Goal: Information Seeking & Learning: Learn about a topic

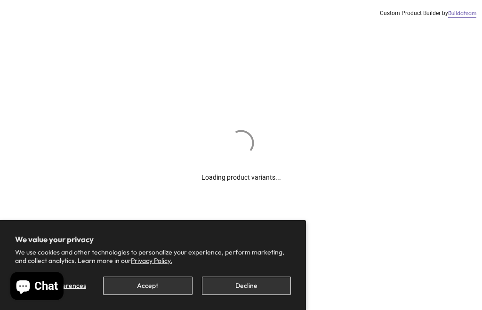
scroll to position [108, 0]
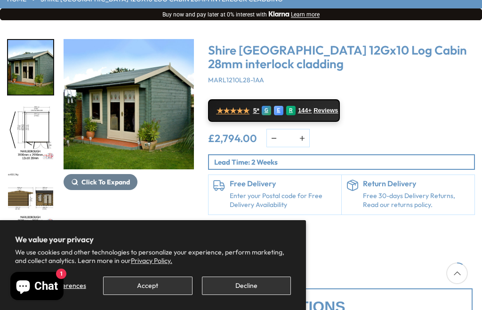
click at [137, 118] on img "1 / 16" at bounding box center [129, 104] width 130 height 130
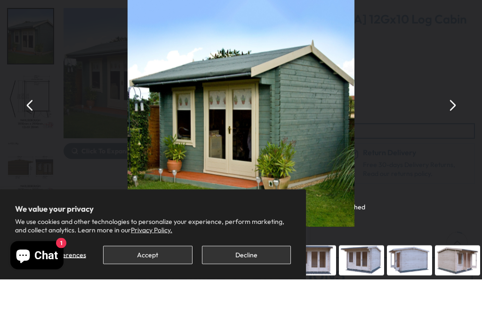
scroll to position [140, 0]
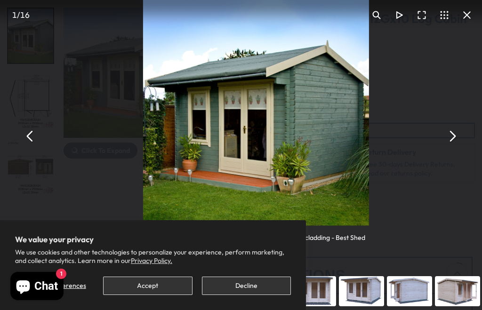
click at [458, 136] on button "You can close this modal content with the ESC key" at bounding box center [452, 136] width 23 height 23
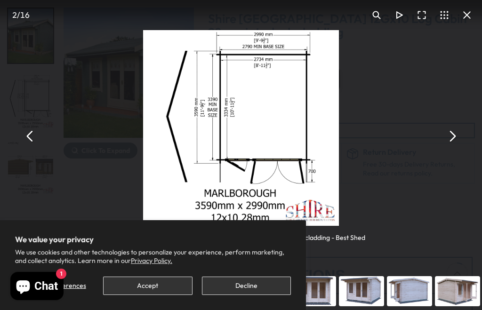
click at [454, 134] on button "You can close this modal content with the ESC key" at bounding box center [452, 136] width 23 height 23
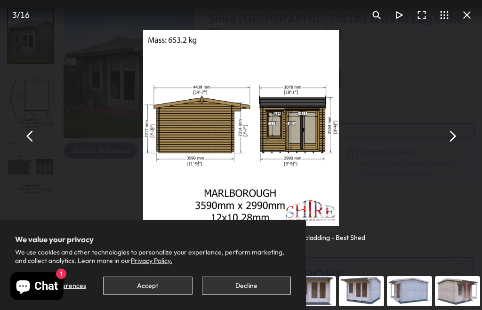
click at [451, 137] on button "You can close this modal content with the ESC key" at bounding box center [452, 136] width 23 height 23
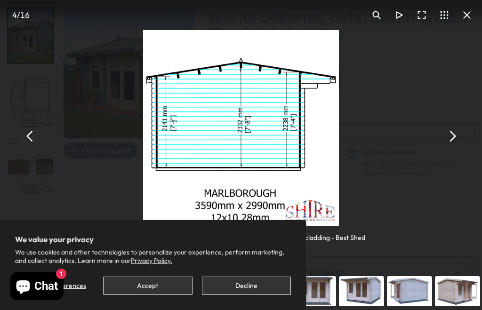
click at [452, 135] on button "You can close this modal content with the ESC key" at bounding box center [452, 136] width 23 height 23
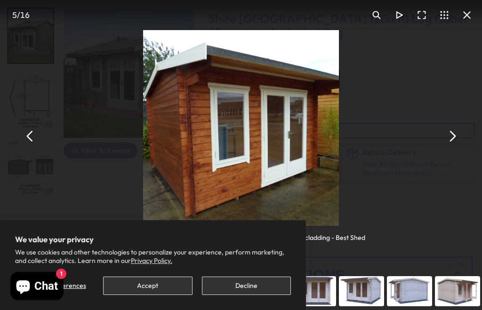
click at [454, 137] on button "You can close this modal content with the ESC key" at bounding box center [452, 136] width 23 height 23
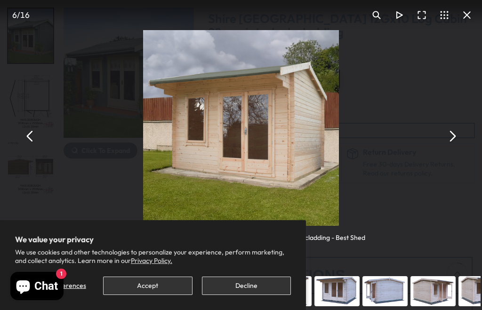
click at [447, 132] on button "You can close this modal content with the ESC key" at bounding box center [452, 136] width 23 height 23
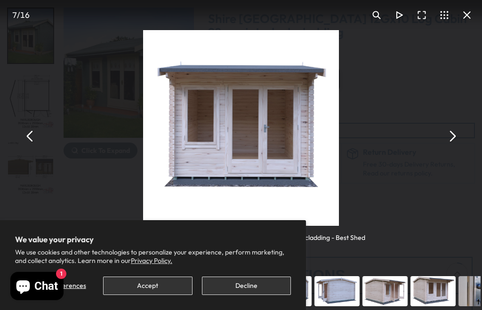
click at [456, 137] on button "You can close this modal content with the ESC key" at bounding box center [452, 136] width 23 height 23
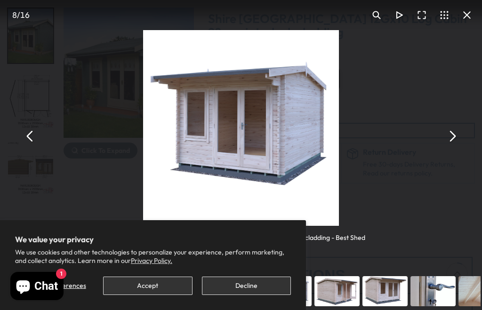
click at [448, 128] on button "You can close this modal content with the ESC key" at bounding box center [452, 136] width 23 height 23
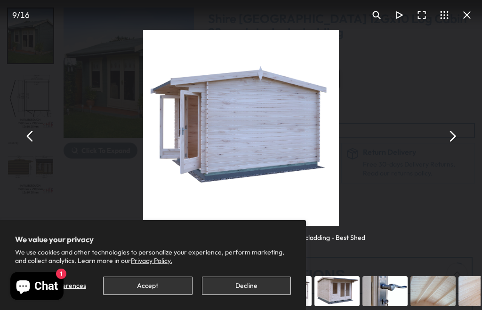
click at [457, 140] on button "You can close this modal content with the ESC key" at bounding box center [452, 136] width 23 height 23
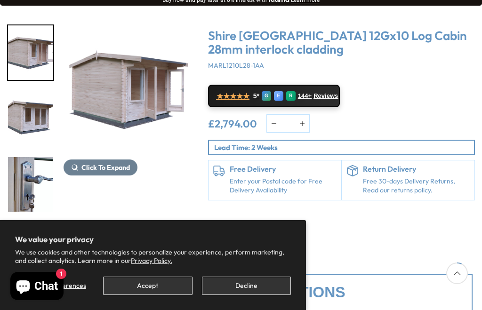
scroll to position [122, 0]
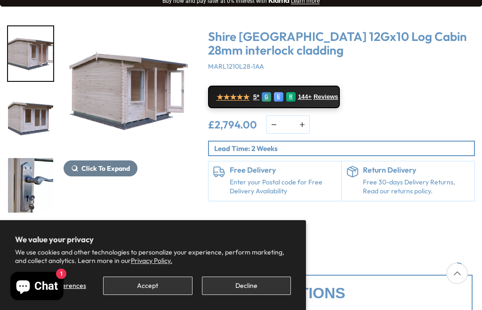
click at [154, 92] on img "10 / 16" at bounding box center [129, 90] width 130 height 130
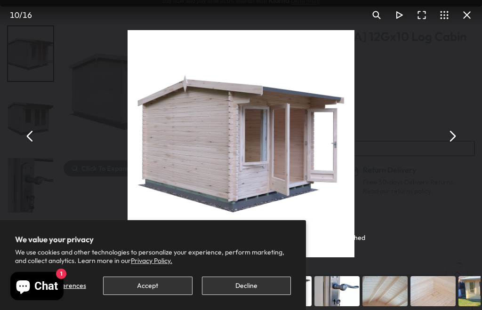
click at [460, 160] on div "Shire [GEOGRAPHIC_DATA] 12Gx10 Log Cabin 28mm interlock cladding - Best Shed" at bounding box center [241, 136] width 482 height 273
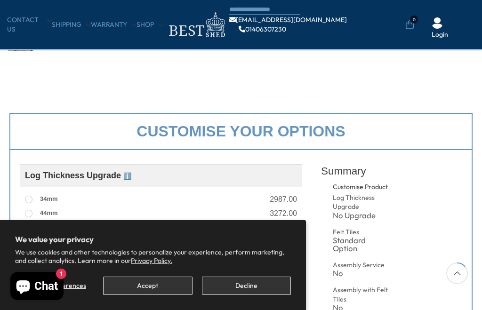
scroll to position [231, 0]
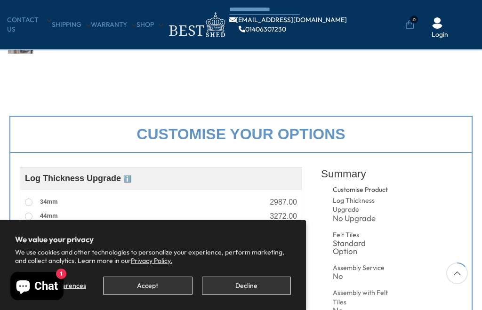
click at [255, 280] on button "Decline" at bounding box center [246, 286] width 89 height 18
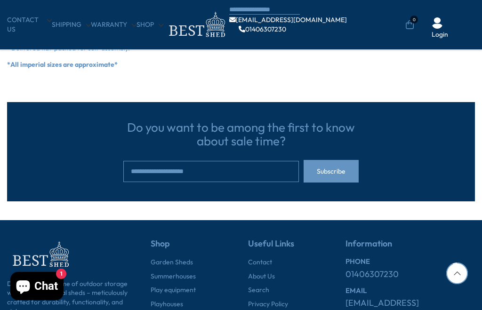
scroll to position [1553, 0]
click at [269, 273] on link "About Us" at bounding box center [261, 277] width 27 height 9
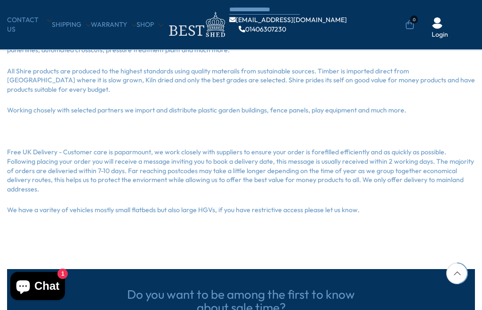
scroll to position [231, 0]
